Goal: Information Seeking & Learning: Learn about a topic

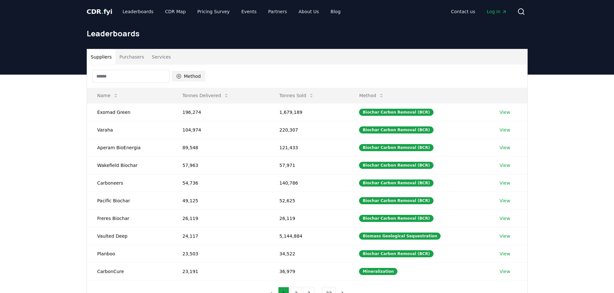
click at [188, 74] on button "Method" at bounding box center [188, 76] width 33 height 10
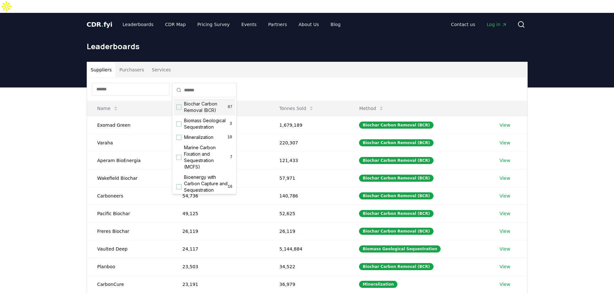
click at [180, 107] on div "Suggestions" at bounding box center [178, 107] width 5 height 5
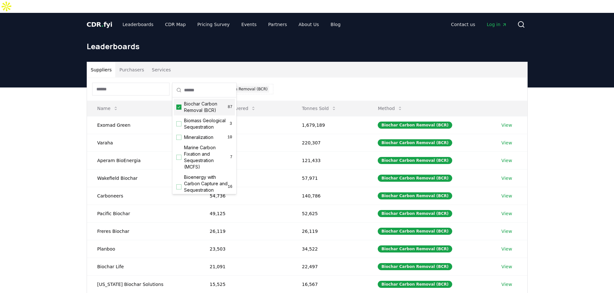
click at [27, 153] on div "Suppliers Purchasers Services Method 1 Biochar Carbon Removal (BCR) Name Tonnes…" at bounding box center [307, 217] width 614 height 258
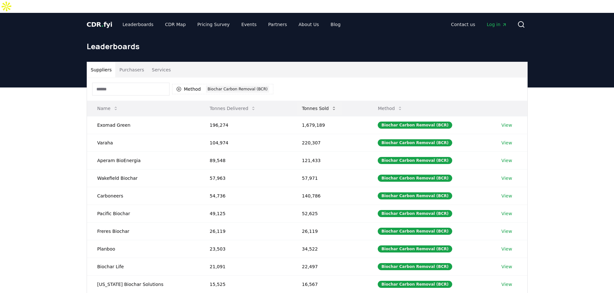
click at [333, 107] on icon at bounding box center [334, 108] width 2 height 3
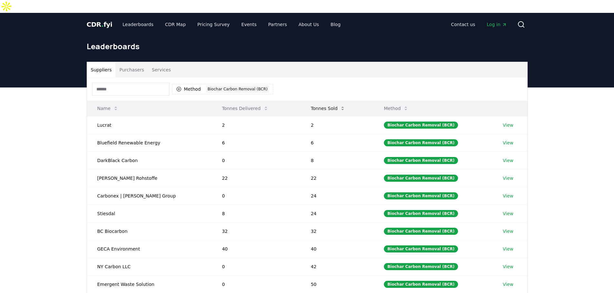
click at [327, 102] on button "Tonnes Sold" at bounding box center [327, 108] width 45 height 13
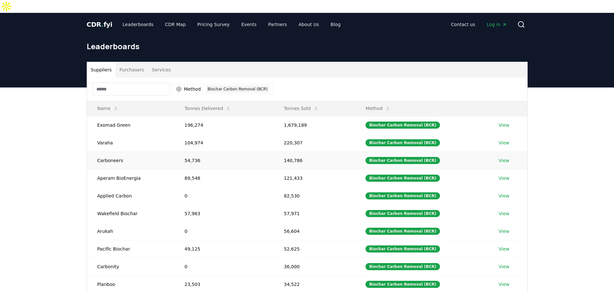
click at [113, 152] on td "Carboneers" at bounding box center [130, 161] width 87 height 18
copy td "Carboneers"
click at [110, 169] on td "Aperam BioEnergia" at bounding box center [130, 178] width 87 height 18
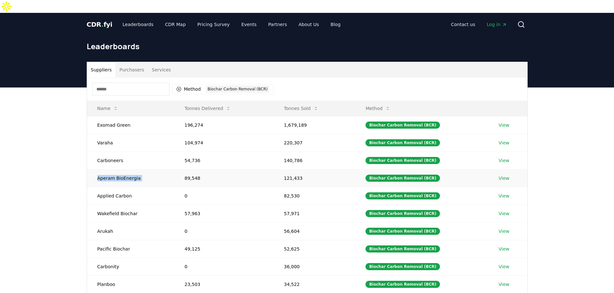
click at [110, 169] on td "Aperam BioEnergia" at bounding box center [130, 178] width 87 height 18
copy td "Aperam BioEnergia"
click at [105, 187] on td "Applied Carbon" at bounding box center [130, 196] width 87 height 18
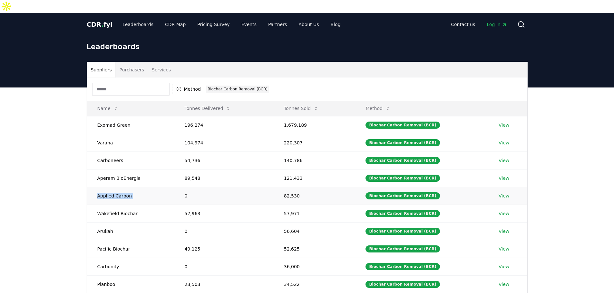
copy td "Applied Carbon"
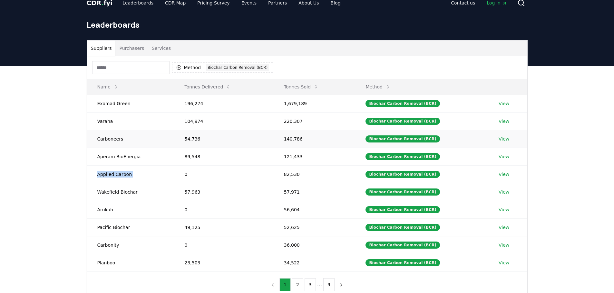
scroll to position [32, 0]
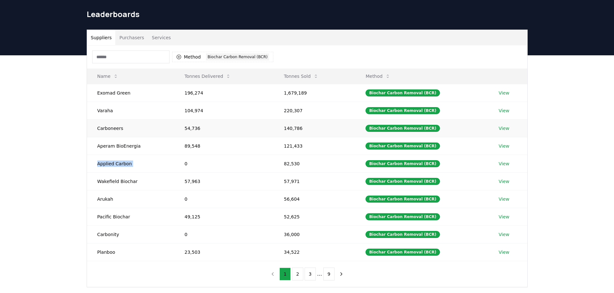
copy td "Applied Carbon"
click at [106, 173] on td "Wakefield Biochar" at bounding box center [130, 182] width 87 height 18
copy td "Wakefield Biochar"
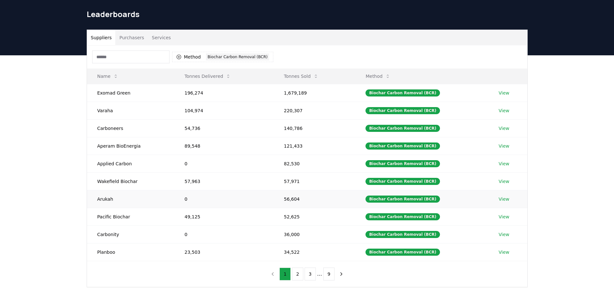
click at [103, 190] on td "Arukah" at bounding box center [130, 199] width 87 height 18
copy td "Arukah"
click at [102, 208] on td "Pacific Biochar" at bounding box center [130, 217] width 87 height 18
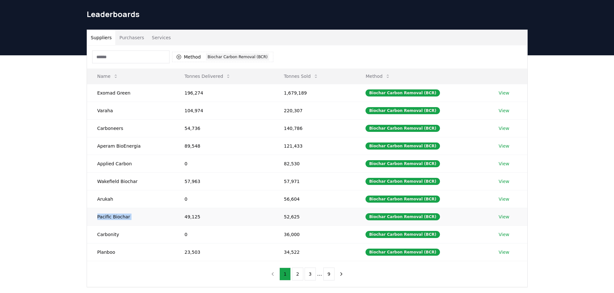
click at [102, 208] on td "Pacific Biochar" at bounding box center [130, 217] width 87 height 18
copy td "Pacific Biochar"
click at [104, 226] on td "Carbonity" at bounding box center [130, 235] width 87 height 18
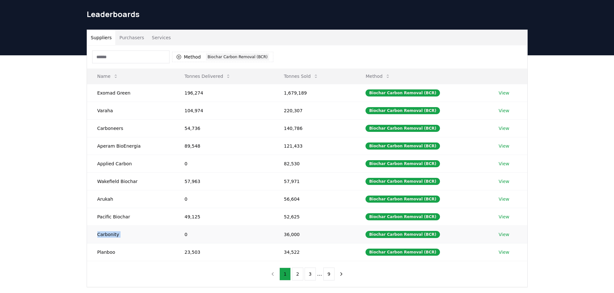
copy td "Carbonity"
click at [101, 244] on td "Planboo" at bounding box center [130, 253] width 87 height 18
copy td "Planboo"
click at [194, 84] on td "196,274" at bounding box center [223, 93] width 99 height 18
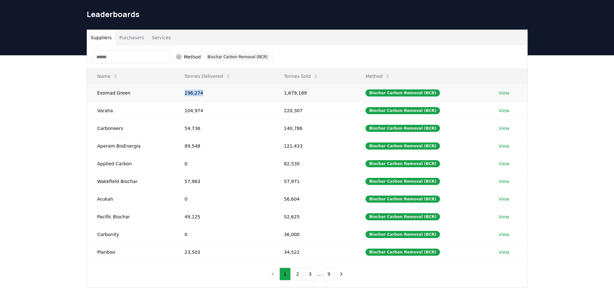
click at [194, 84] on td "196,274" at bounding box center [223, 93] width 99 height 18
copy td "196,274"
click at [193, 102] on td "104,974" at bounding box center [223, 111] width 99 height 18
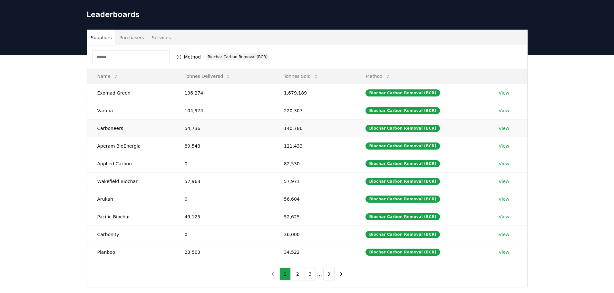
click at [189, 119] on td "54,736" at bounding box center [223, 128] width 99 height 18
click at [191, 137] on td "89,548" at bounding box center [223, 146] width 99 height 18
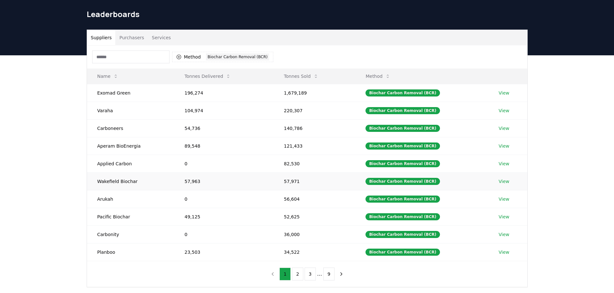
click at [190, 173] on td "57,963" at bounding box center [223, 182] width 99 height 18
click at [299, 268] on button "2" at bounding box center [297, 274] width 11 height 13
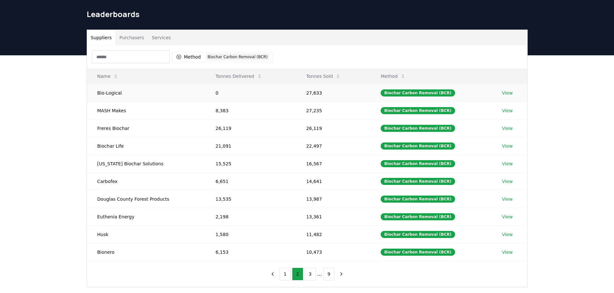
click at [101, 84] on td "Bio-Logical" at bounding box center [146, 93] width 118 height 18
click at [103, 102] on td "MASH Makes" at bounding box center [146, 111] width 118 height 18
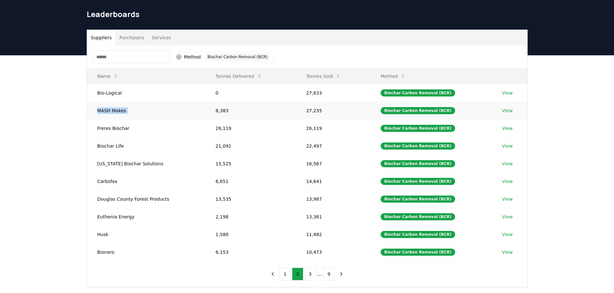
click at [103, 102] on td "MASH Makes" at bounding box center [146, 111] width 118 height 18
click at [103, 119] on td "Freres Biochar" at bounding box center [146, 128] width 118 height 18
click at [106, 137] on td "Biochar Life" at bounding box center [146, 146] width 118 height 18
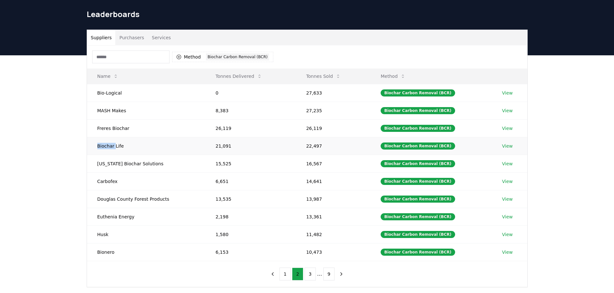
click at [106, 137] on td "Biochar Life" at bounding box center [146, 146] width 118 height 18
click at [106, 155] on td "[US_STATE] Biochar Solutions" at bounding box center [146, 164] width 118 height 18
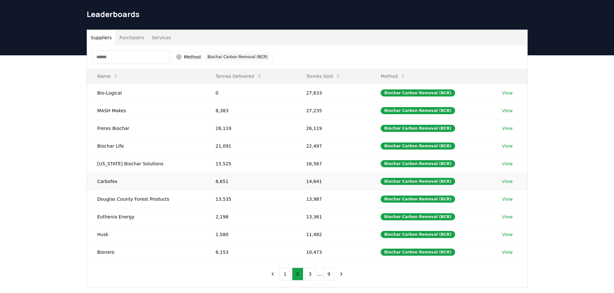
click at [105, 173] on td "Carbofex" at bounding box center [146, 182] width 118 height 18
click at [104, 190] on td "Douglas County Forest Products" at bounding box center [146, 199] width 118 height 18
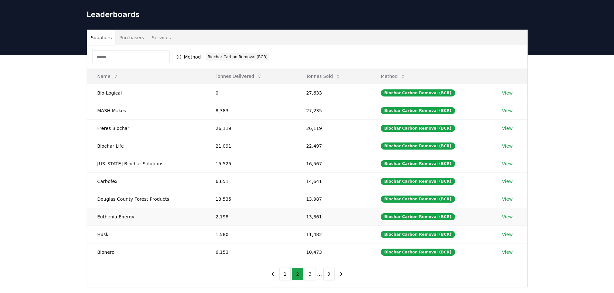
click at [105, 208] on td "Euthenia Energy" at bounding box center [146, 217] width 118 height 18
click at [103, 226] on td "Husk" at bounding box center [146, 235] width 118 height 18
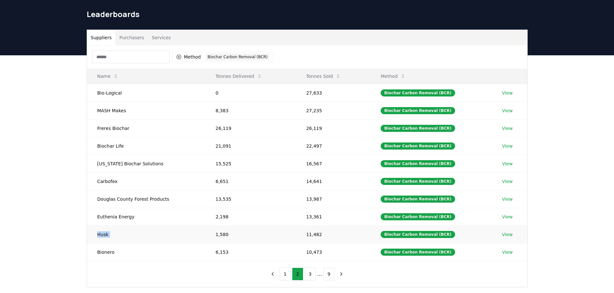
click at [103, 226] on td "Husk" at bounding box center [146, 235] width 118 height 18
click at [103, 244] on td "Bionero" at bounding box center [146, 253] width 118 height 18
click at [312, 268] on button "3" at bounding box center [309, 274] width 11 height 13
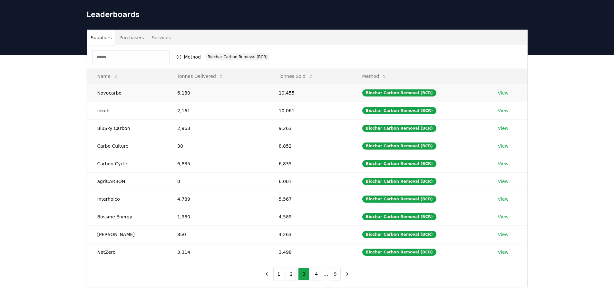
click at [109, 84] on td "Novocarbo" at bounding box center [127, 93] width 80 height 18
click at [105, 102] on td "Inkoh" at bounding box center [127, 111] width 80 height 18
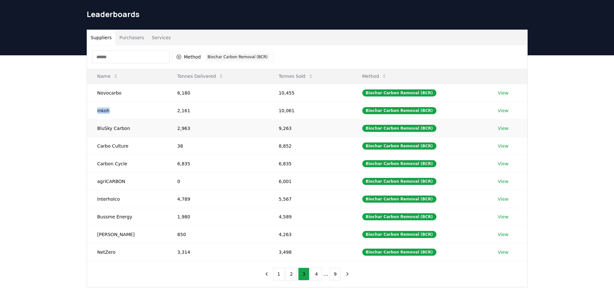
click at [105, 119] on td "BluSky Carbon" at bounding box center [127, 128] width 80 height 18
